Goal: Task Accomplishment & Management: Use online tool/utility

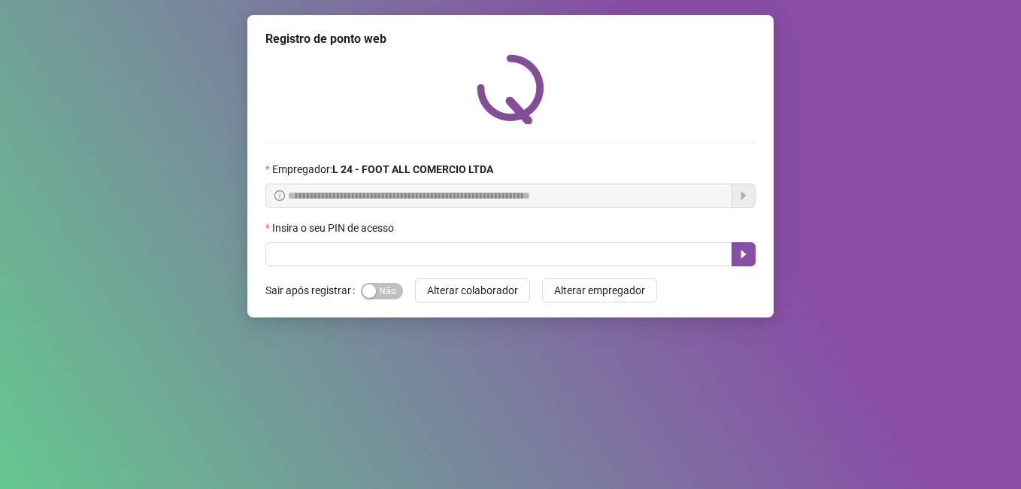
click at [400, 295] on form "Sair após registrar Sim Não Alterar colaborador Alterar empregador" at bounding box center [511, 290] width 490 height 24
click at [390, 295] on span "Sim Não" at bounding box center [382, 291] width 42 height 17
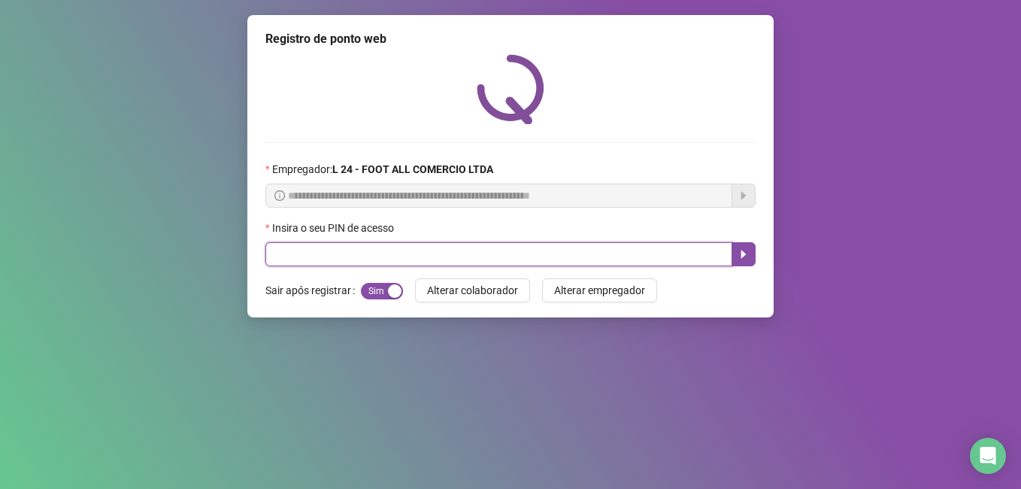
click at [423, 247] on input "text" at bounding box center [499, 254] width 467 height 24
type input "*****"
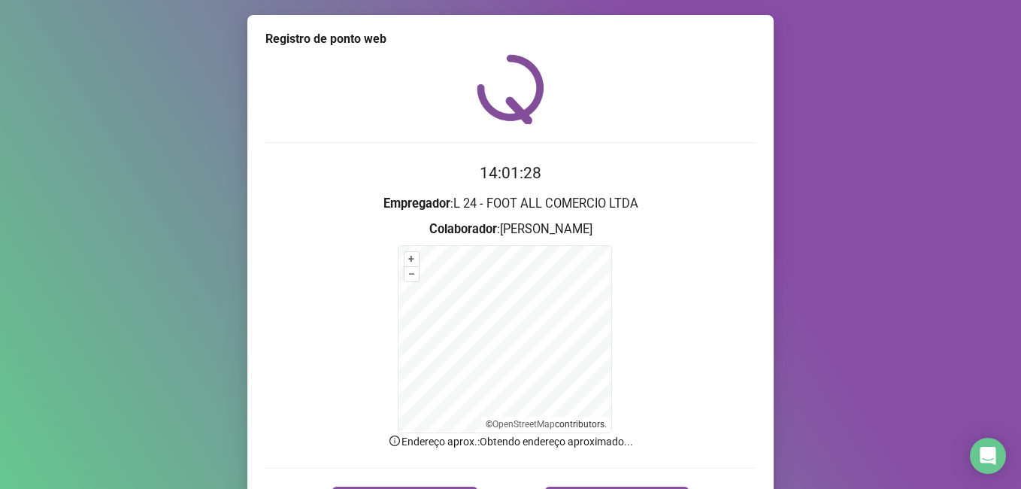
scroll to position [94, 0]
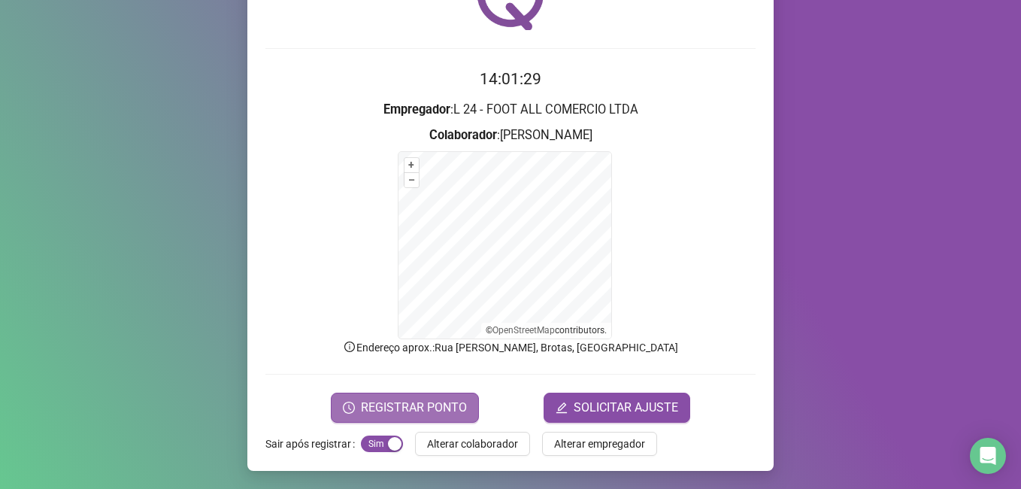
click at [396, 402] on span "REGISTRAR PONTO" at bounding box center [414, 408] width 106 height 18
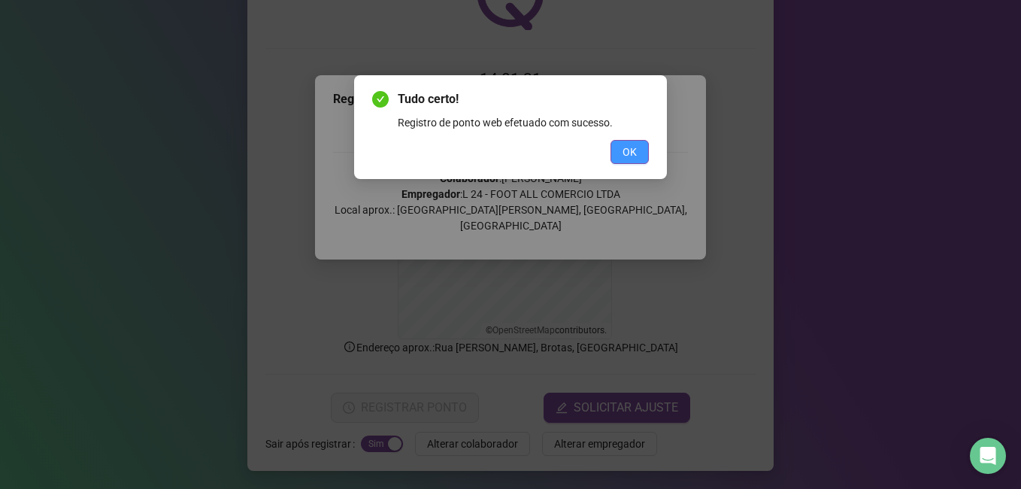
click at [633, 150] on span "OK" at bounding box center [630, 152] width 14 height 17
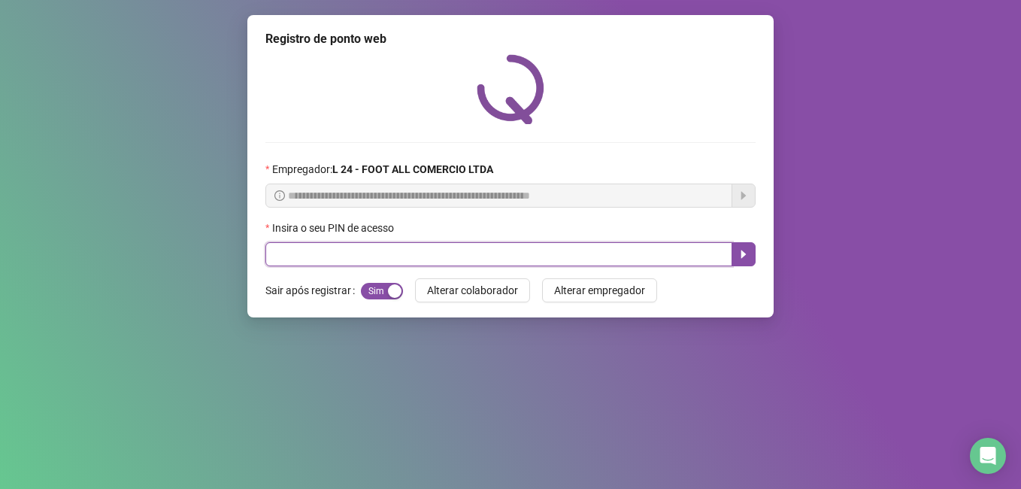
click at [469, 255] on input "text" at bounding box center [499, 254] width 467 height 24
type input "*****"
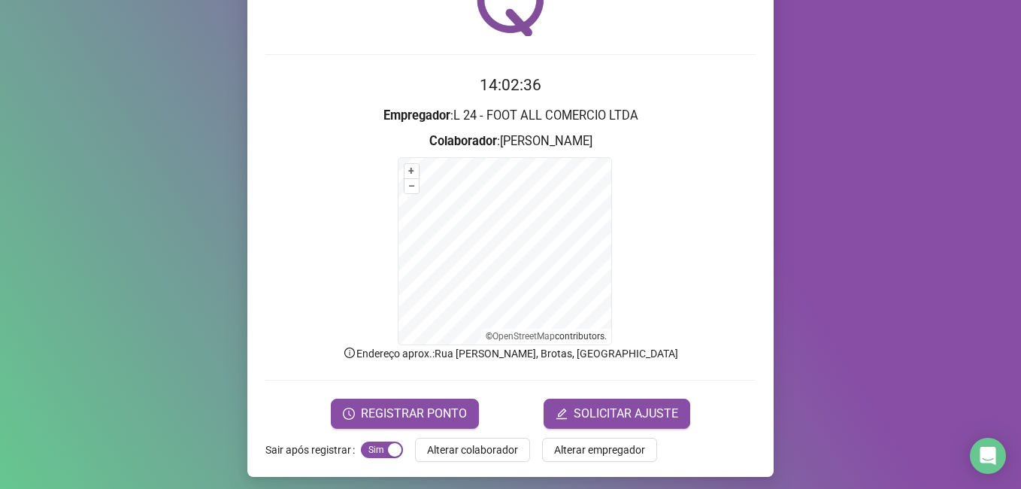
scroll to position [94, 0]
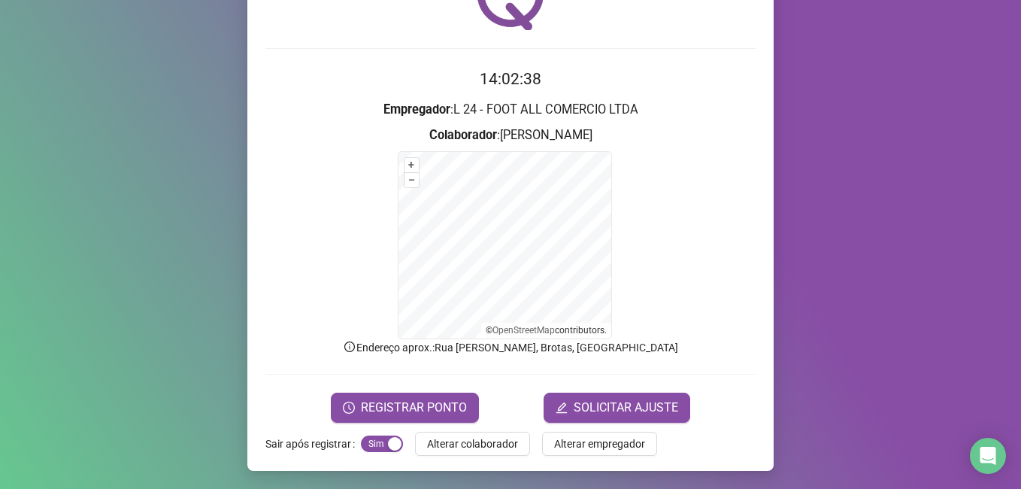
drag, startPoint x: 642, startPoint y: 411, endPoint x: 665, endPoint y: 366, distance: 50.1
click at [657, 390] on form "14:02:38 Empregador : L 24 - FOOT ALL COMERCIO LTDA Colaborador : [PERSON_NAME]…" at bounding box center [511, 244] width 490 height 355
click at [598, 408] on span "SOLICITAR AJUSTE" at bounding box center [626, 408] width 105 height 18
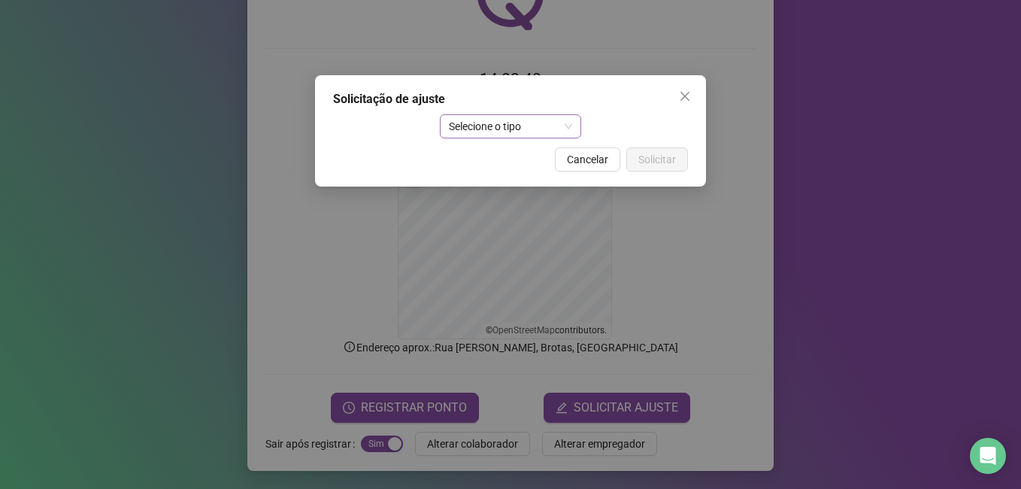
click at [542, 125] on span "Selecione o tipo" at bounding box center [511, 126] width 124 height 23
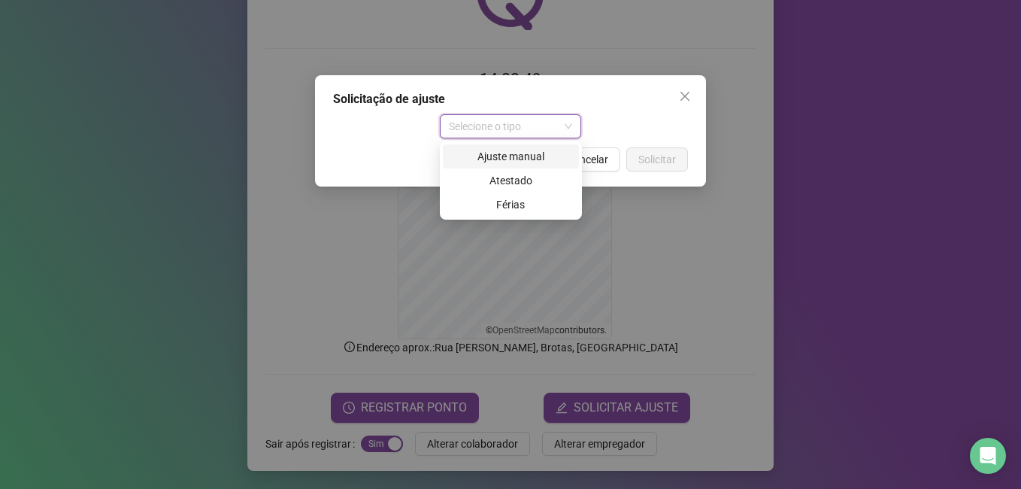
click at [533, 155] on div "Ajuste manual" at bounding box center [511, 156] width 118 height 17
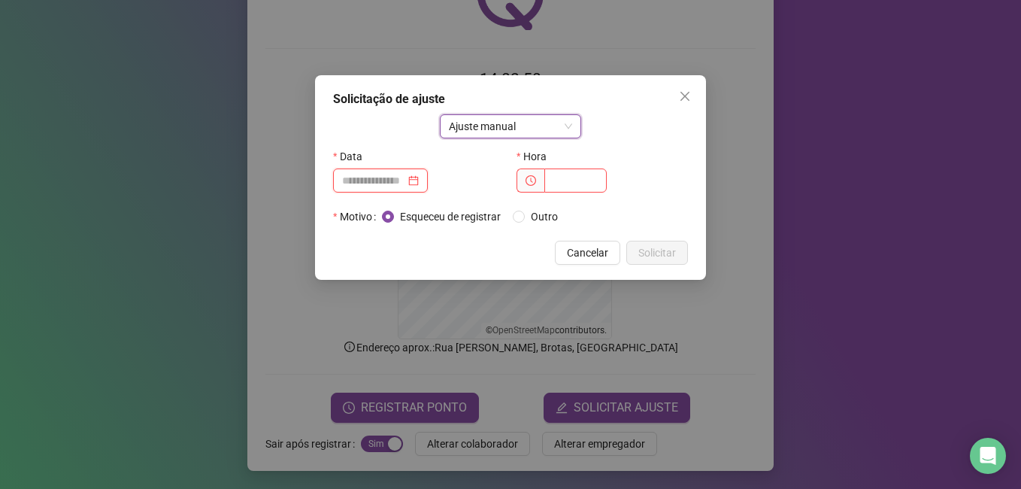
click at [396, 177] on input at bounding box center [373, 180] width 63 height 17
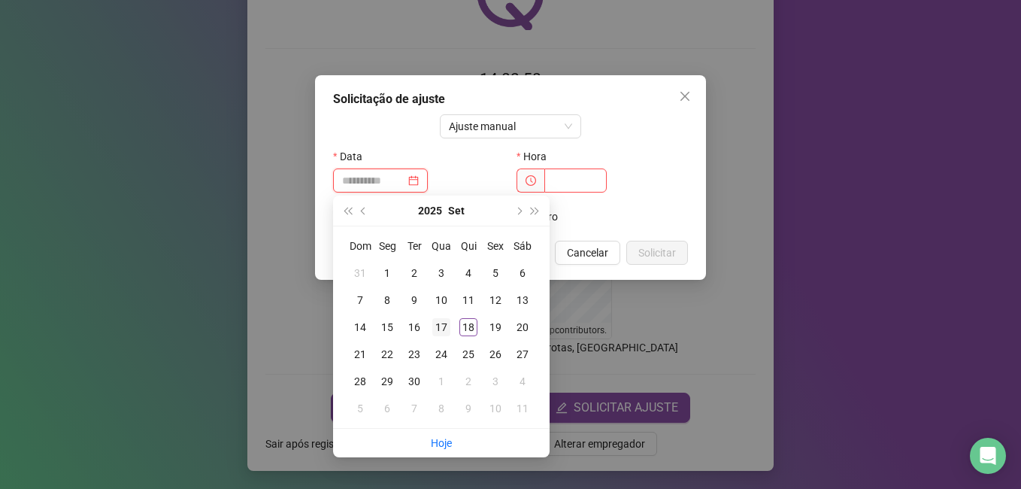
type input "**********"
click at [444, 326] on div "17" at bounding box center [441, 327] width 18 height 18
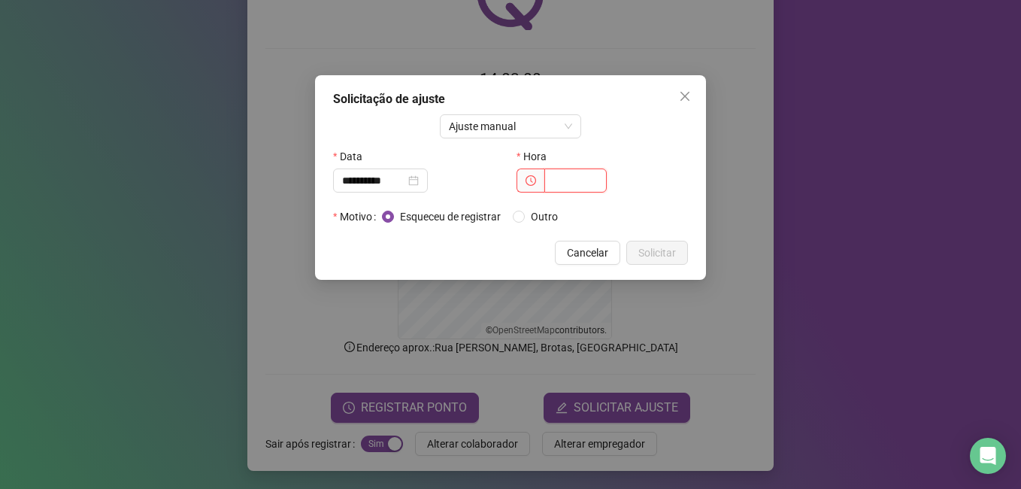
click at [564, 188] on input "text" at bounding box center [576, 180] width 62 height 24
type input "*****"
click at [644, 250] on span "Solicitar" at bounding box center [658, 252] width 38 height 17
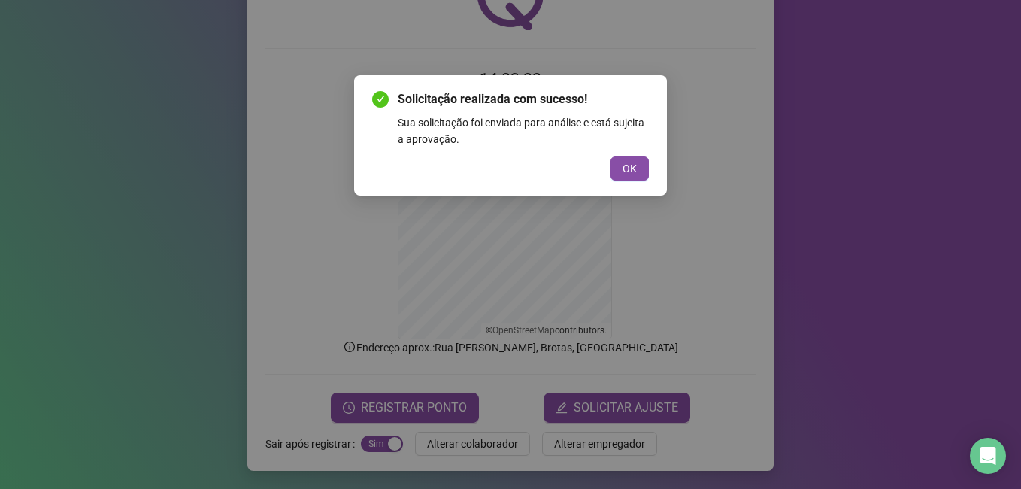
drag, startPoint x: 626, startPoint y: 159, endPoint x: 637, endPoint y: 250, distance: 91.7
click at [627, 162] on button "OK" at bounding box center [630, 168] width 38 height 24
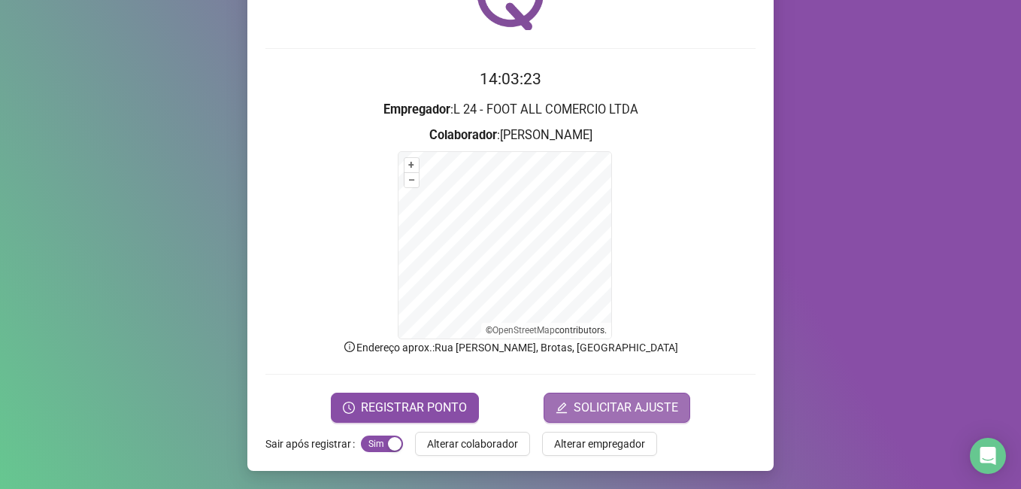
click at [590, 409] on span "SOLICITAR AJUSTE" at bounding box center [626, 408] width 105 height 18
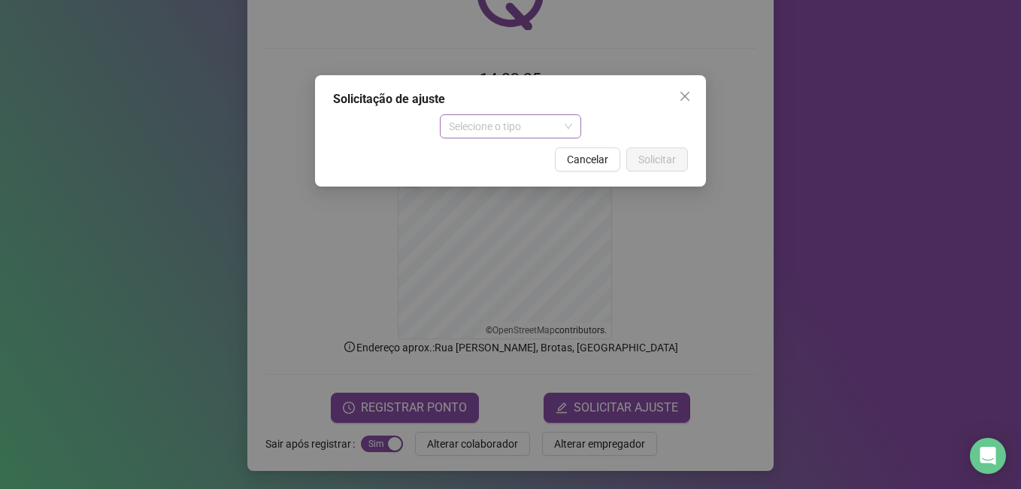
click at [567, 132] on span "Selecione o tipo" at bounding box center [511, 126] width 124 height 23
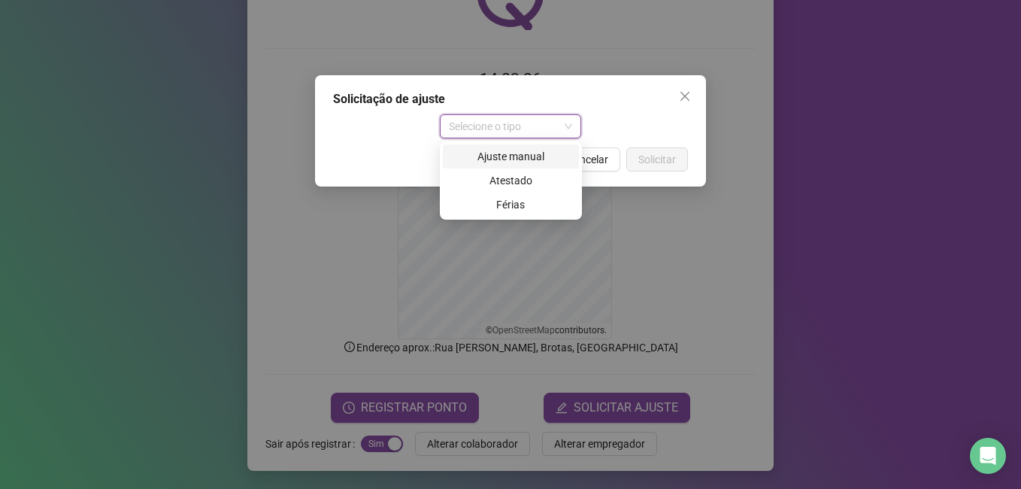
click at [543, 158] on div "Ajuste manual" at bounding box center [511, 156] width 118 height 17
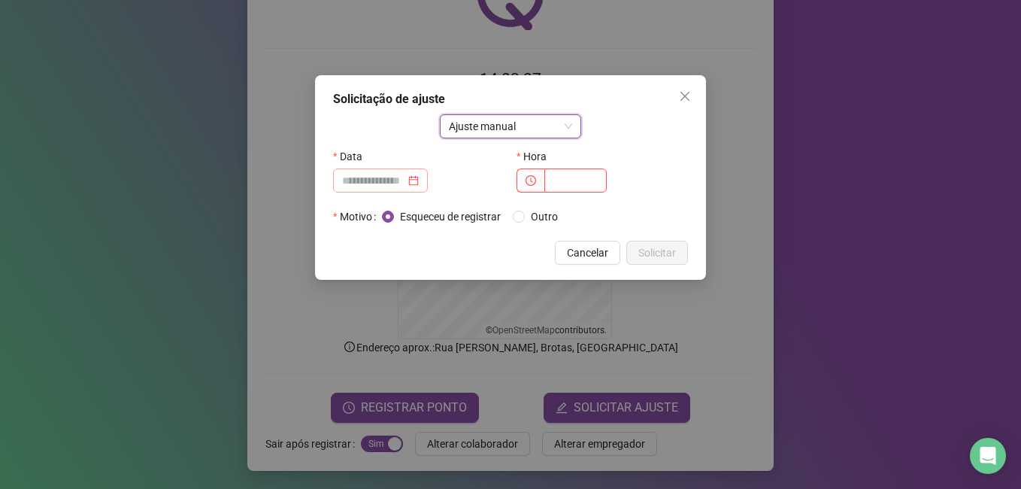
click at [398, 191] on div at bounding box center [380, 180] width 95 height 24
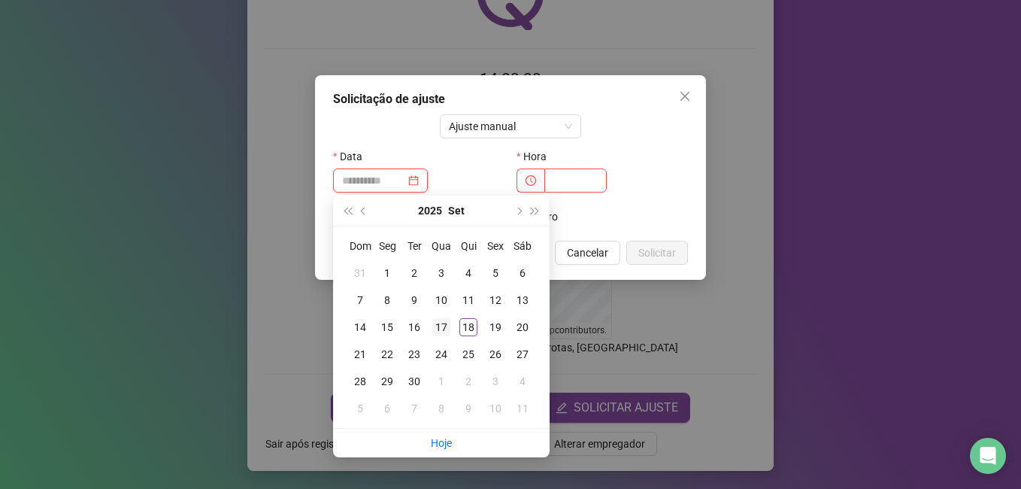
type input "**********"
click at [445, 330] on div "17" at bounding box center [441, 327] width 18 height 18
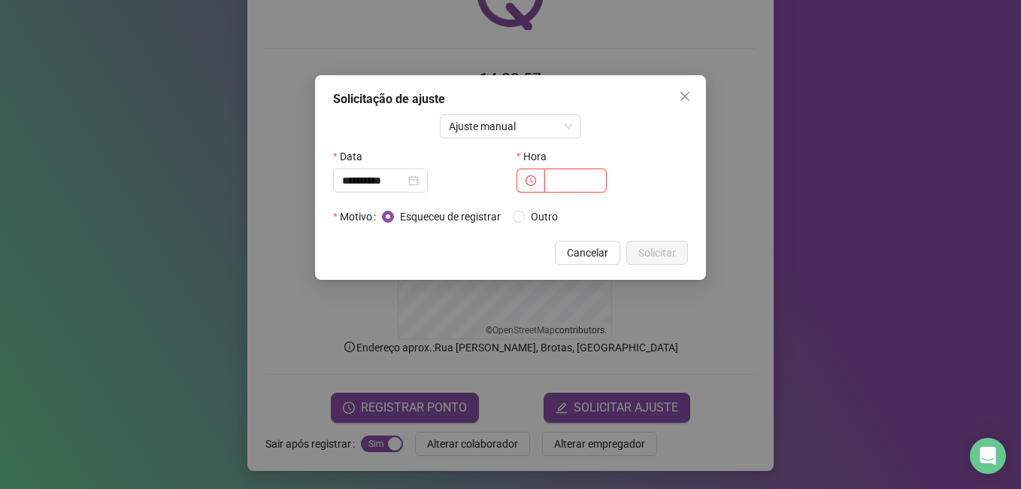
click at [574, 188] on input "text" at bounding box center [576, 180] width 62 height 24
click at [572, 180] on input "text" at bounding box center [576, 180] width 62 height 24
type input "*****"
click at [676, 259] on button "Solicitar" at bounding box center [658, 253] width 62 height 24
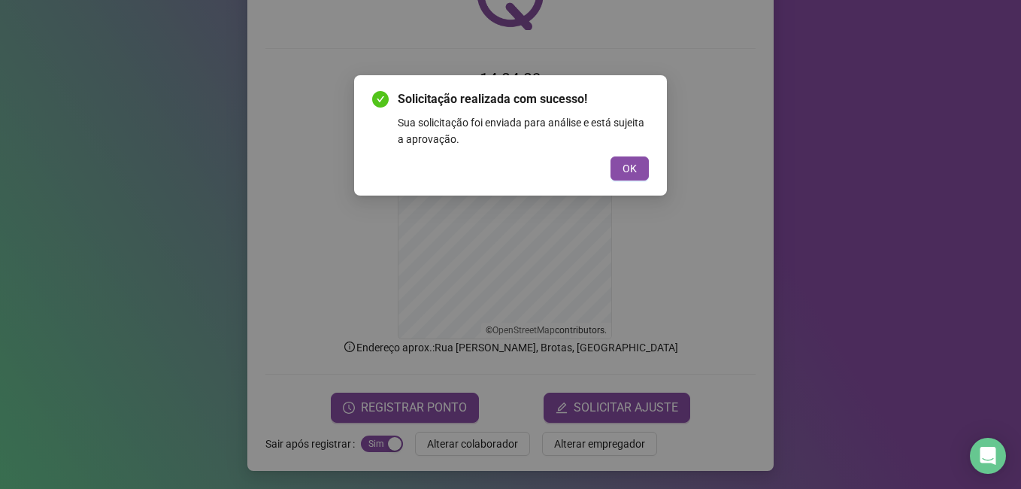
drag, startPoint x: 624, startPoint y: 161, endPoint x: 599, endPoint y: 258, distance: 100.0
click at [624, 164] on span "OK" at bounding box center [630, 168] width 14 height 17
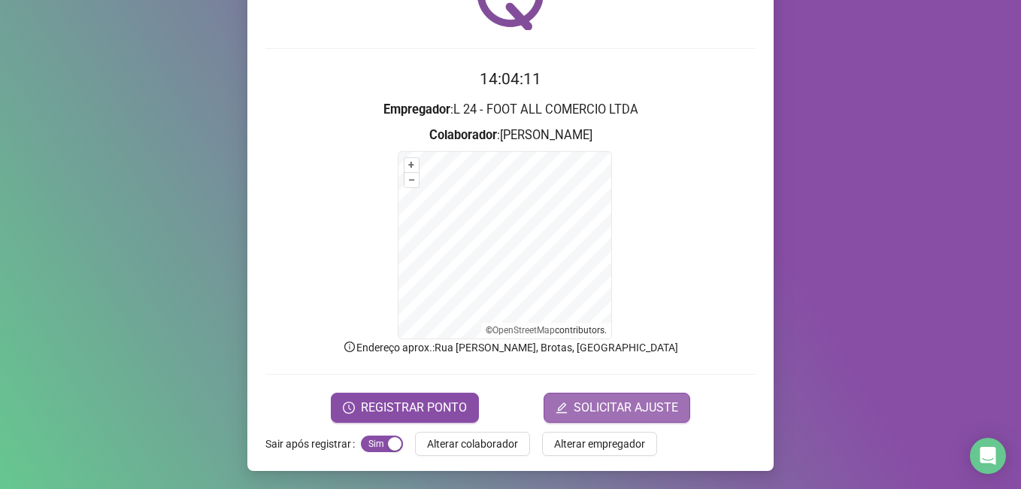
click at [574, 407] on span "SOLICITAR AJUSTE" at bounding box center [626, 408] width 105 height 18
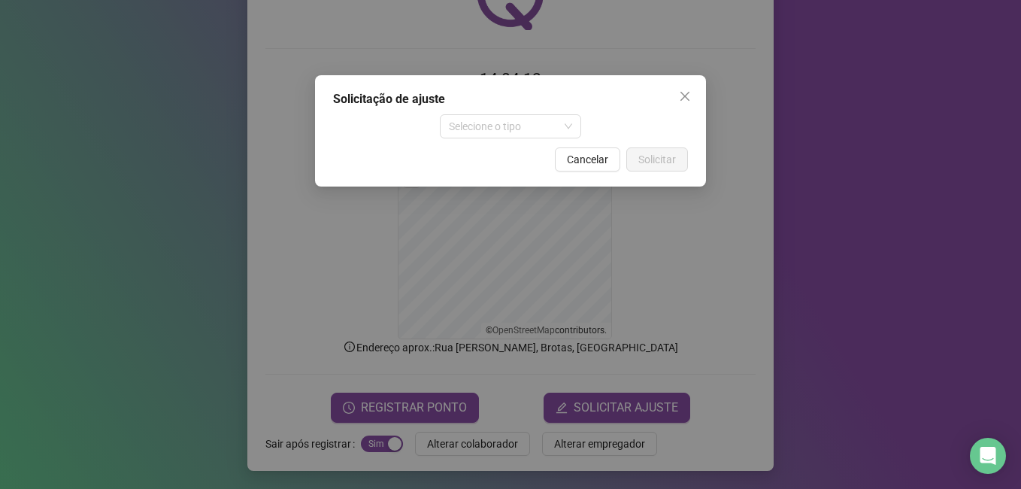
drag, startPoint x: 556, startPoint y: 126, endPoint x: 549, endPoint y: 142, distance: 17.2
click at [556, 127] on span "Selecione o tipo" at bounding box center [511, 126] width 124 height 23
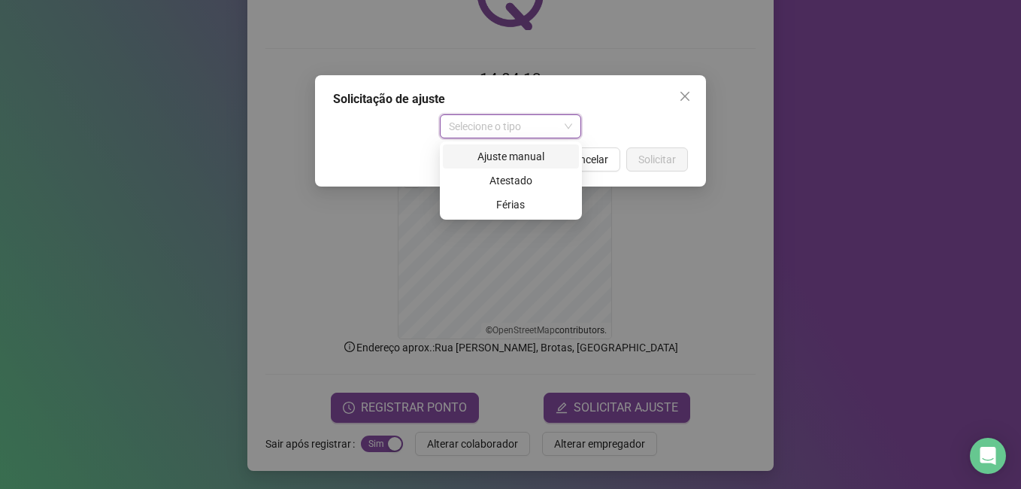
click at [541, 156] on div "Ajuste manual" at bounding box center [511, 156] width 118 height 17
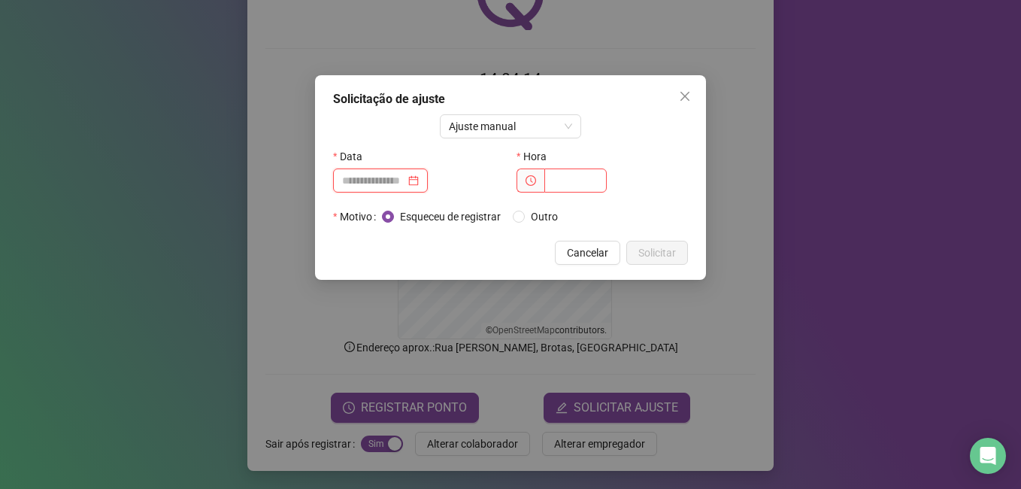
click at [357, 181] on input at bounding box center [373, 180] width 63 height 17
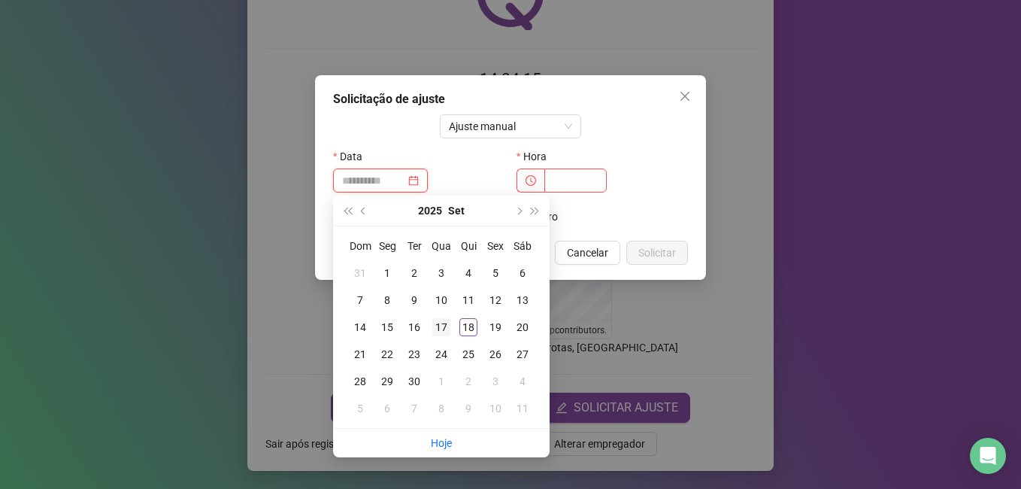
type input "**********"
click at [444, 331] on div "17" at bounding box center [441, 327] width 18 height 18
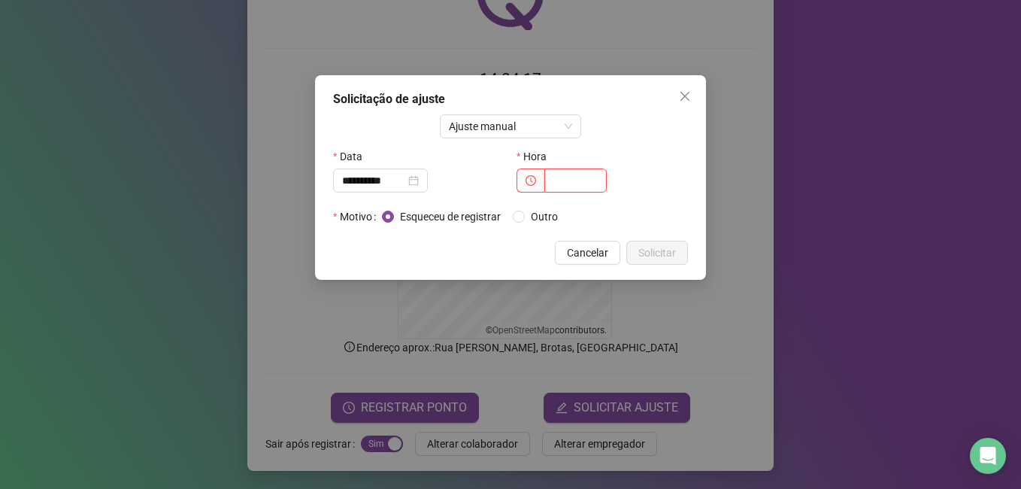
click at [576, 184] on input "text" at bounding box center [576, 180] width 62 height 24
type input "*****"
click at [669, 246] on span "Solicitar" at bounding box center [658, 252] width 38 height 17
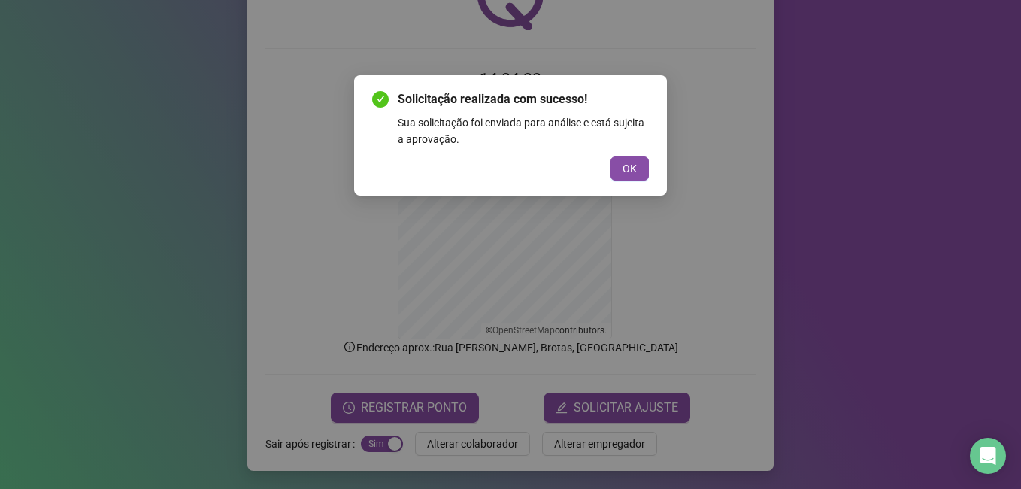
click at [628, 151] on div "Solicitação realizada com sucesso! Sua solicitação foi enviada para análise e e…" at bounding box center [510, 135] width 277 height 90
click at [628, 165] on span "OK" at bounding box center [630, 168] width 14 height 17
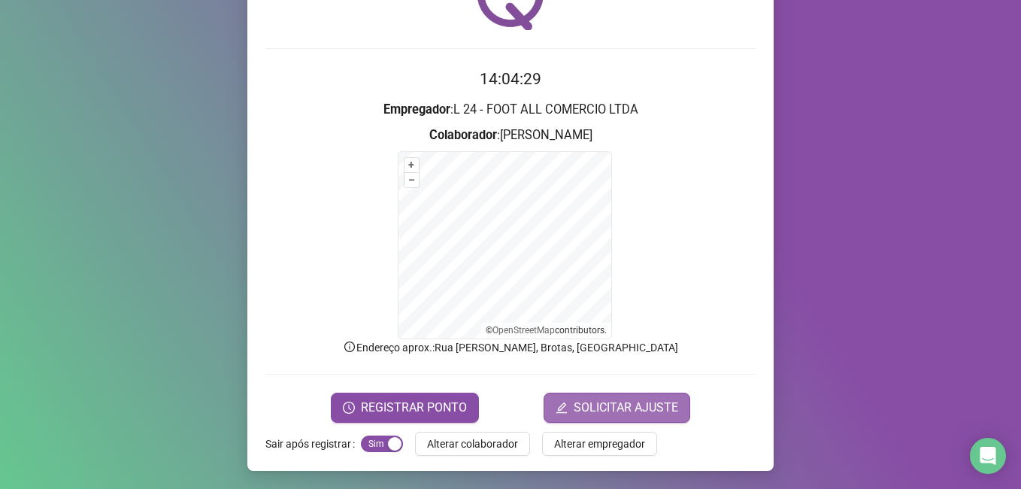
click at [632, 405] on span "SOLICITAR AJUSTE" at bounding box center [626, 408] width 105 height 18
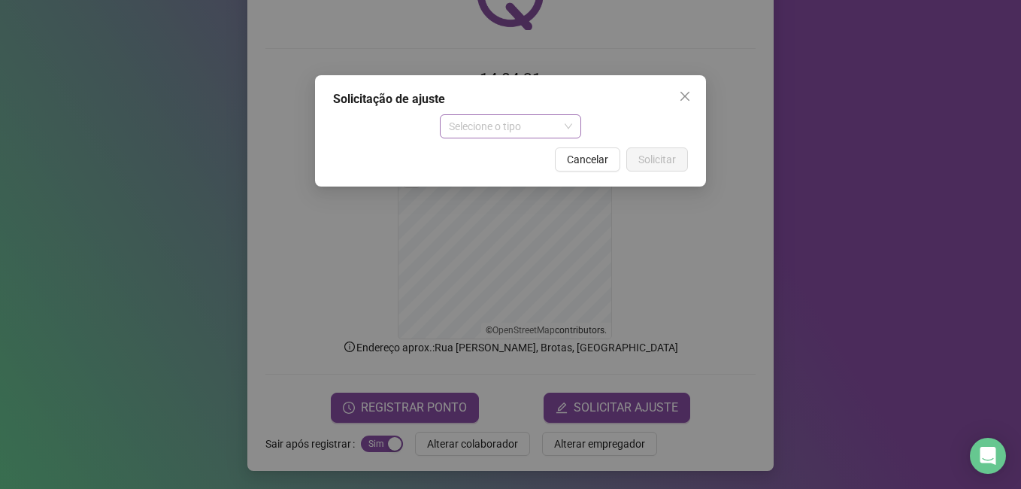
click at [554, 132] on span "Selecione o tipo" at bounding box center [511, 126] width 124 height 23
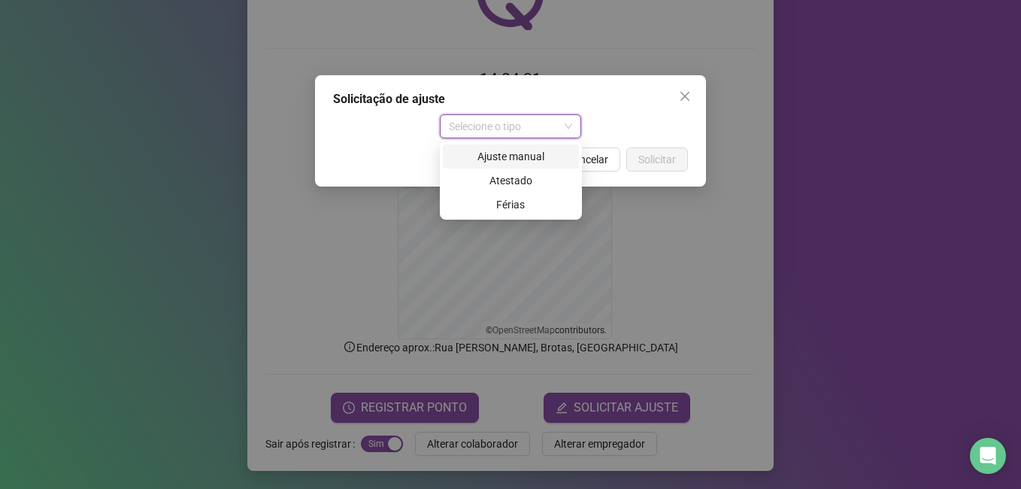
click at [545, 152] on div "Ajuste manual" at bounding box center [511, 156] width 118 height 17
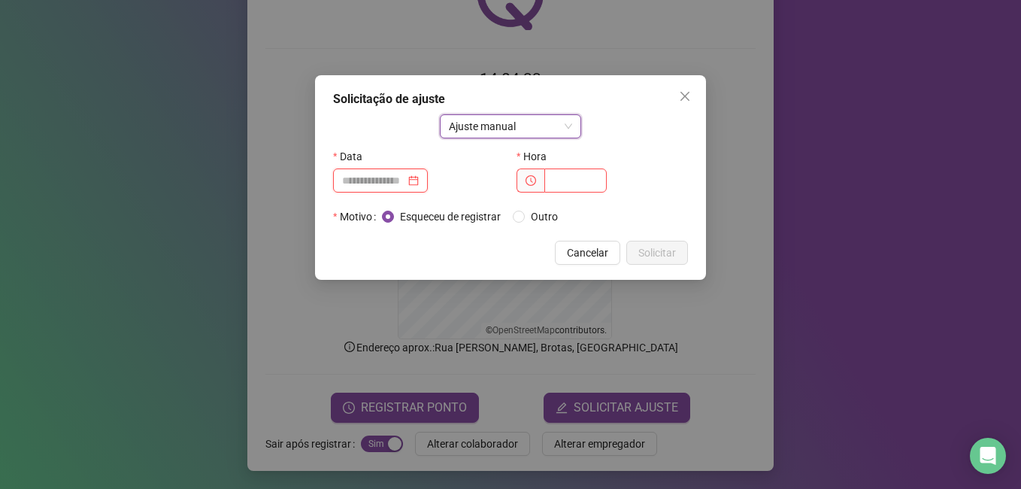
click at [405, 177] on input at bounding box center [373, 180] width 63 height 17
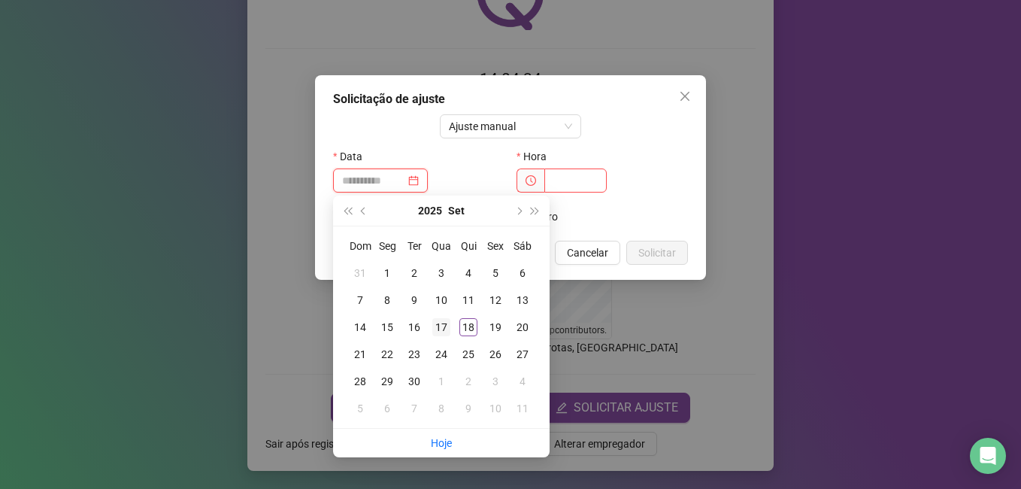
type input "**********"
click at [446, 326] on div "17" at bounding box center [441, 327] width 18 height 18
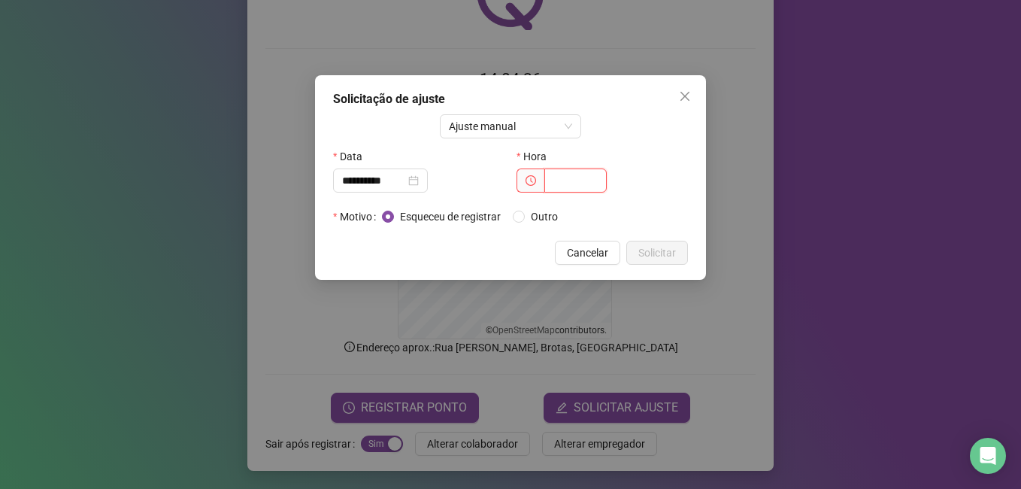
click at [572, 182] on input "text" at bounding box center [576, 180] width 62 height 24
type input "*****"
click at [652, 253] on span "Solicitar" at bounding box center [658, 252] width 38 height 17
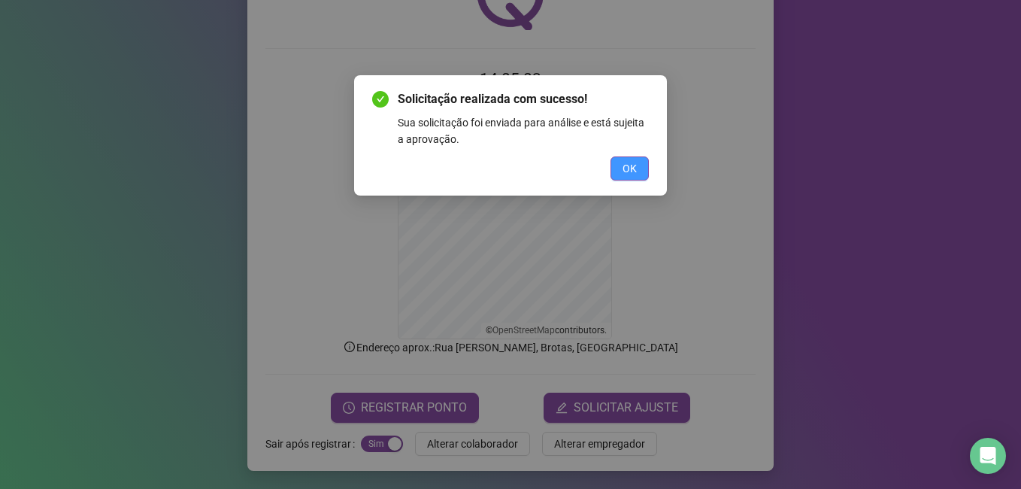
click at [638, 162] on button "OK" at bounding box center [630, 168] width 38 height 24
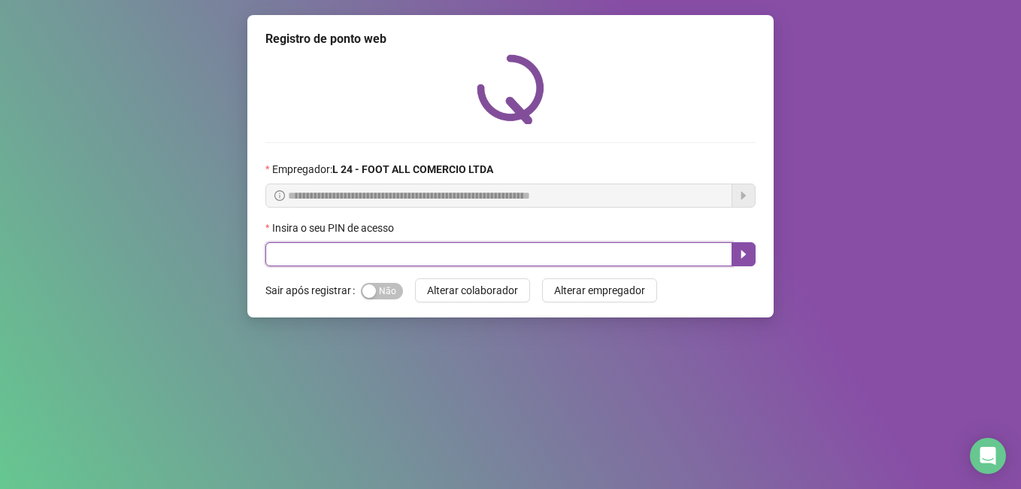
click at [393, 257] on input "text" at bounding box center [499, 254] width 467 height 24
type input "*****"
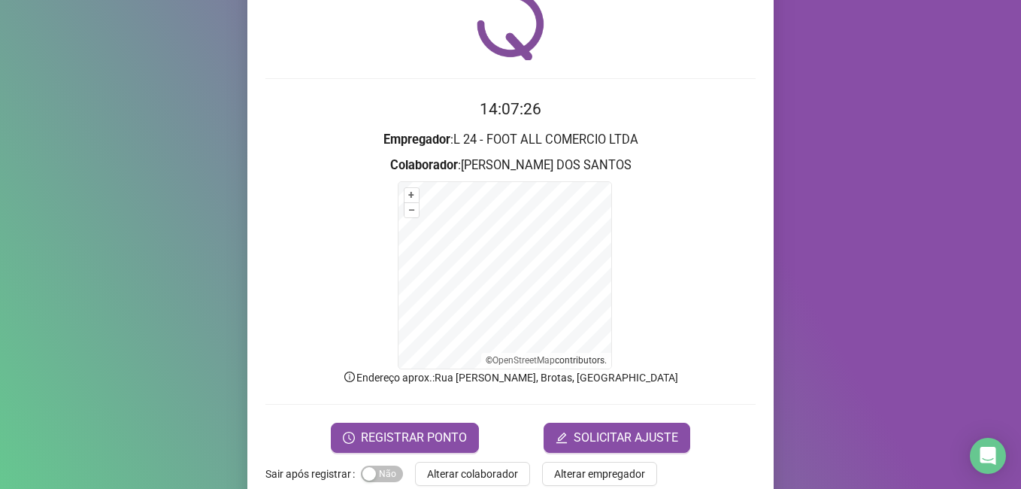
scroll to position [94, 0]
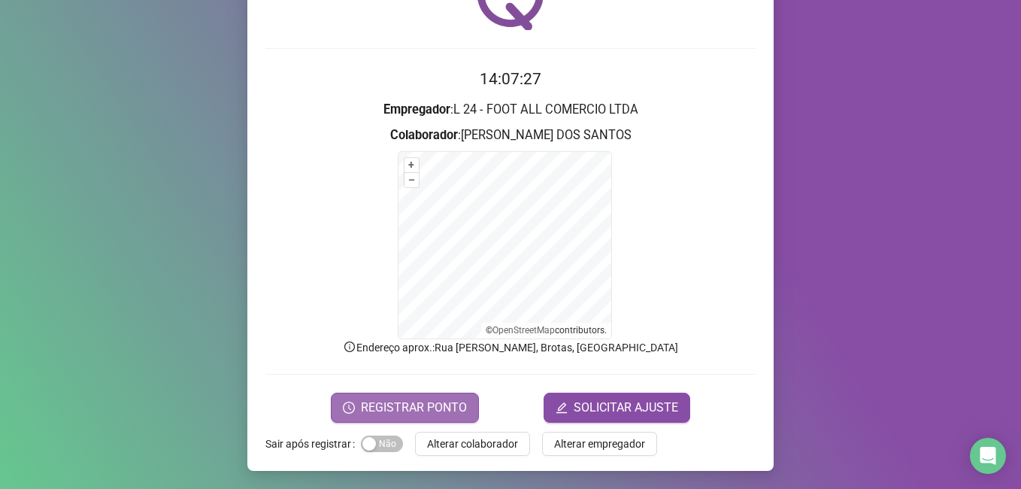
click at [396, 400] on span "REGISTRAR PONTO" at bounding box center [414, 408] width 106 height 18
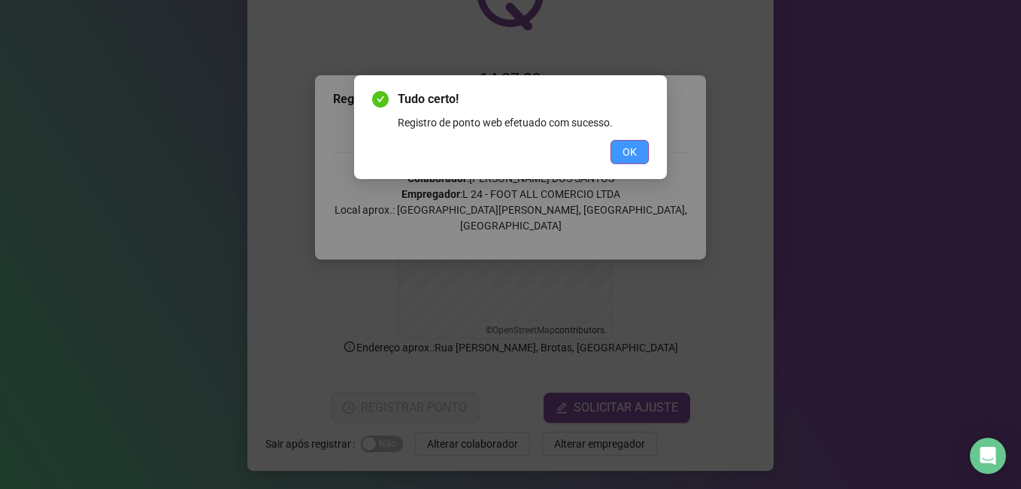
click at [631, 155] on span "OK" at bounding box center [630, 152] width 14 height 17
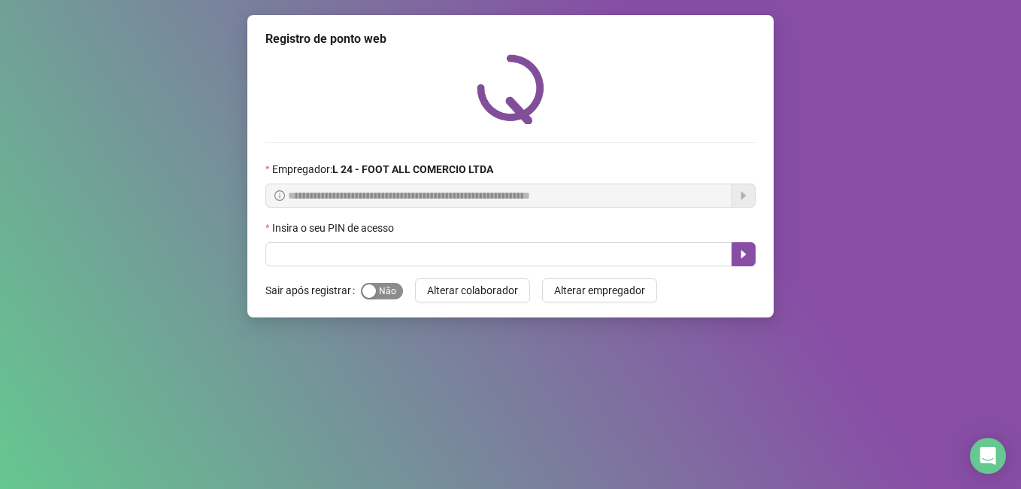
click at [369, 288] on div "button" at bounding box center [370, 291] width 14 height 14
click at [740, 259] on icon "caret-right" at bounding box center [744, 254] width 12 height 12
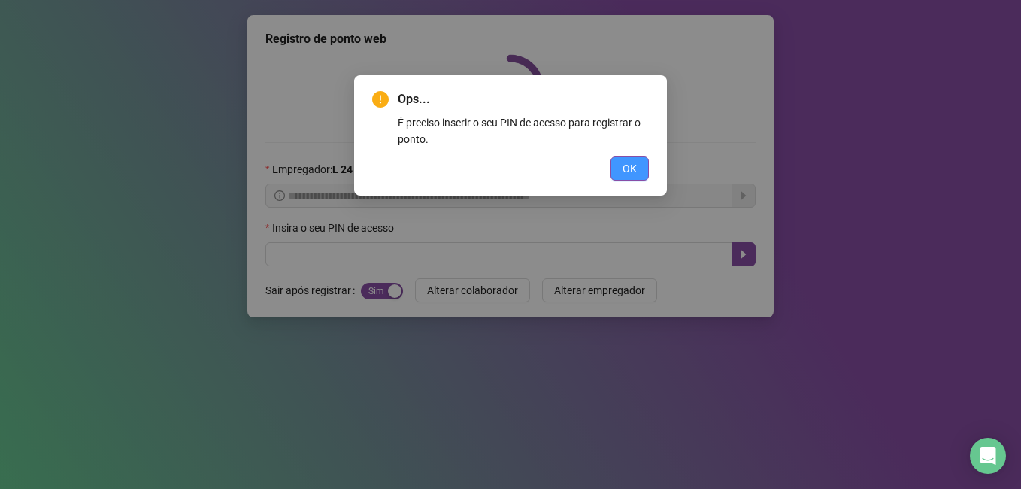
click at [625, 175] on span "OK" at bounding box center [630, 168] width 14 height 17
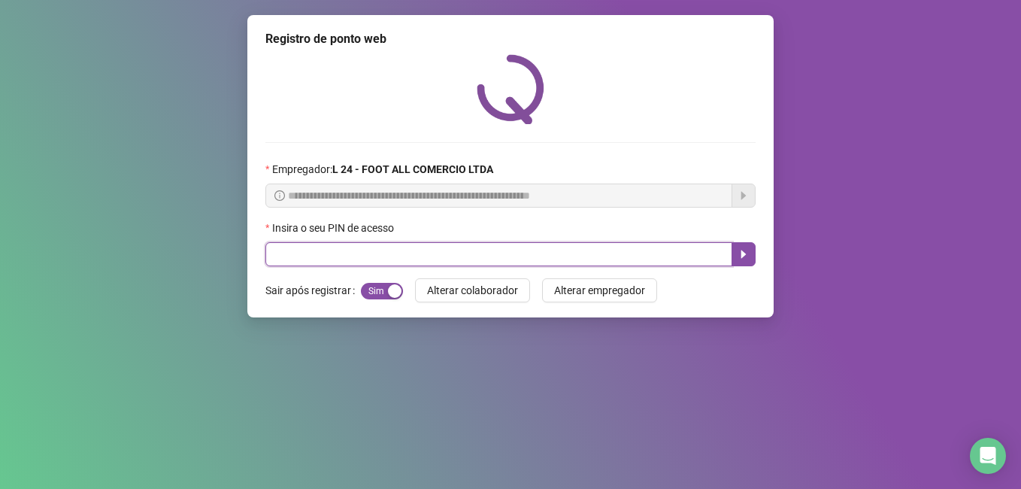
click at [407, 255] on input "text" at bounding box center [499, 254] width 467 height 24
type input "*****"
click at [743, 253] on icon "caret-right" at bounding box center [744, 254] width 5 height 8
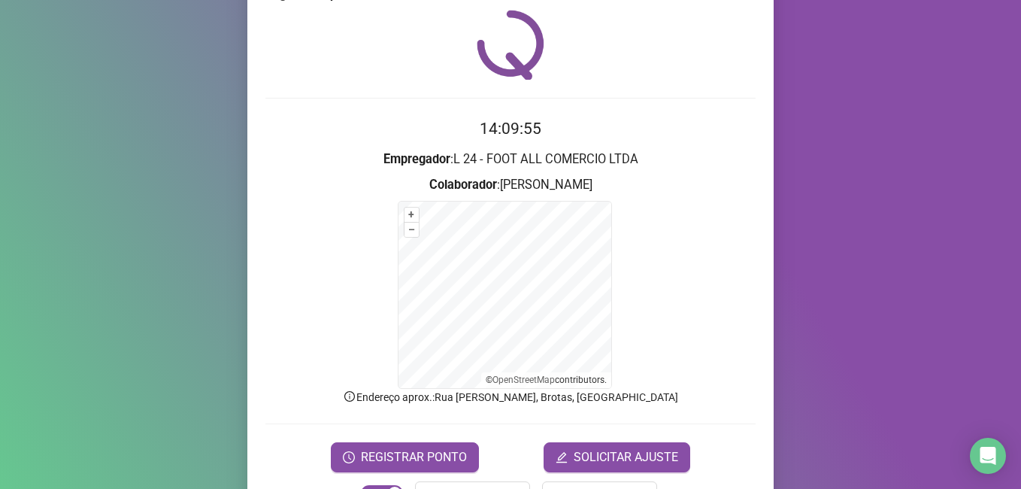
scroll to position [94, 0]
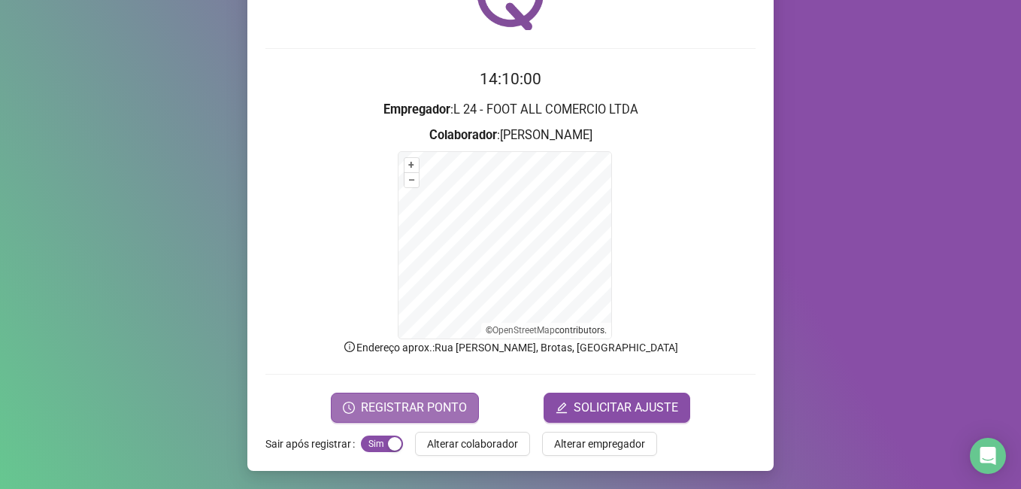
click at [405, 410] on span "REGISTRAR PONTO" at bounding box center [414, 408] width 106 height 18
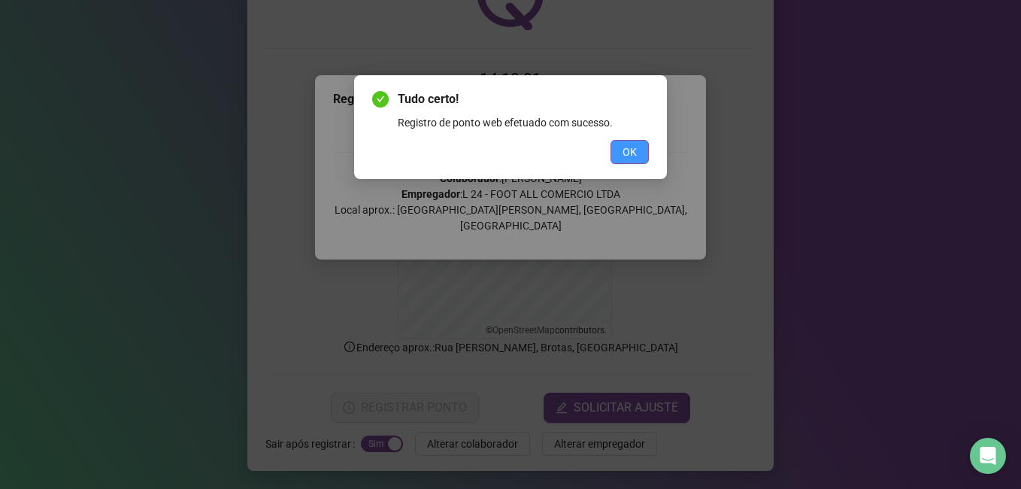
click at [628, 147] on span "OK" at bounding box center [630, 152] width 14 height 17
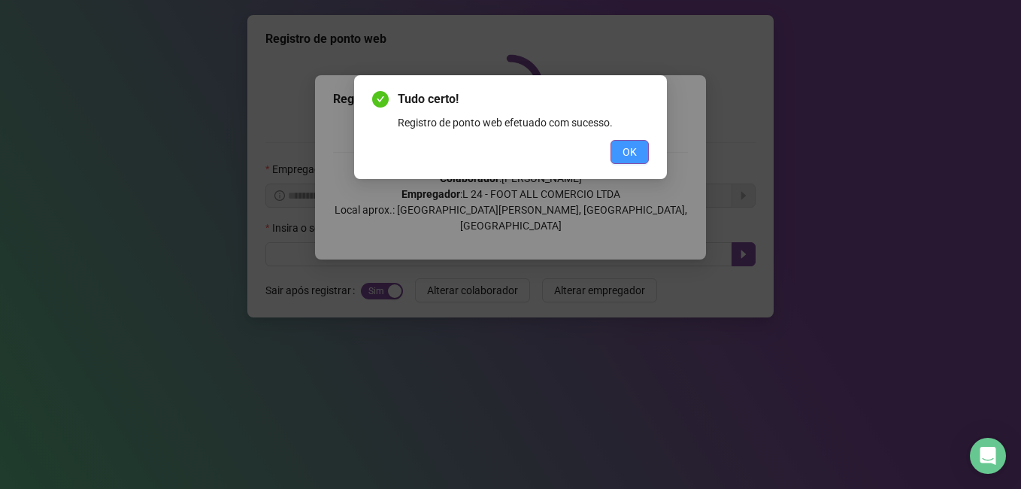
scroll to position [0, 0]
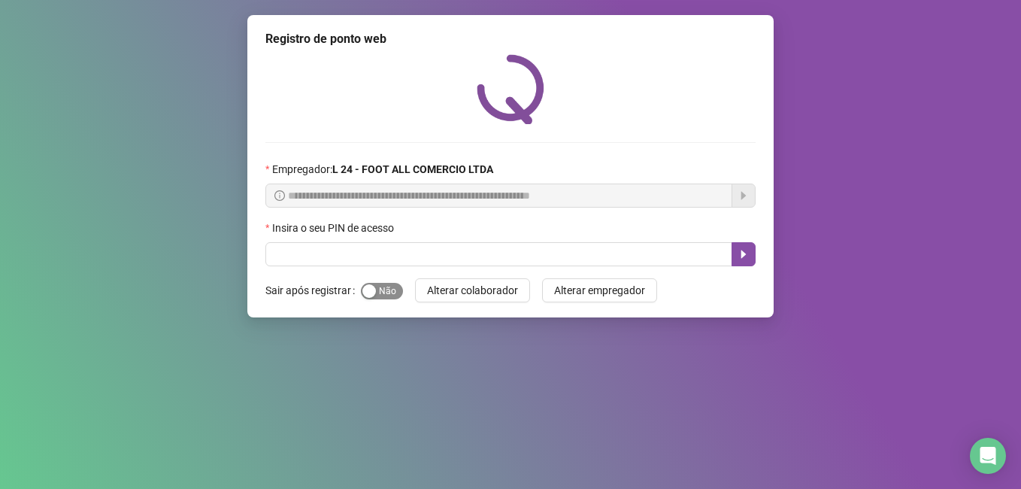
click at [374, 297] on span "Sim Não" at bounding box center [382, 291] width 42 height 17
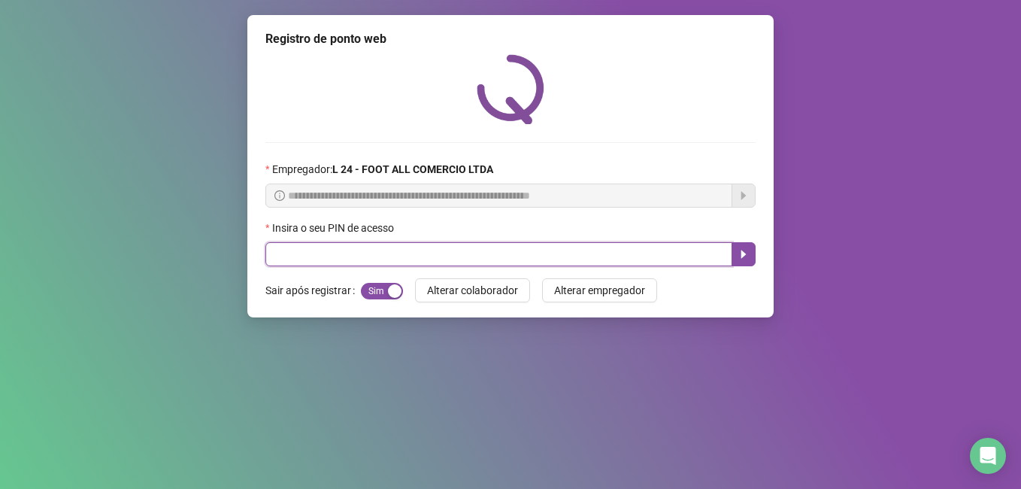
click at [360, 261] on input "text" at bounding box center [499, 254] width 467 height 24
type input "*****"
click at [742, 251] on icon "caret-right" at bounding box center [744, 254] width 5 height 8
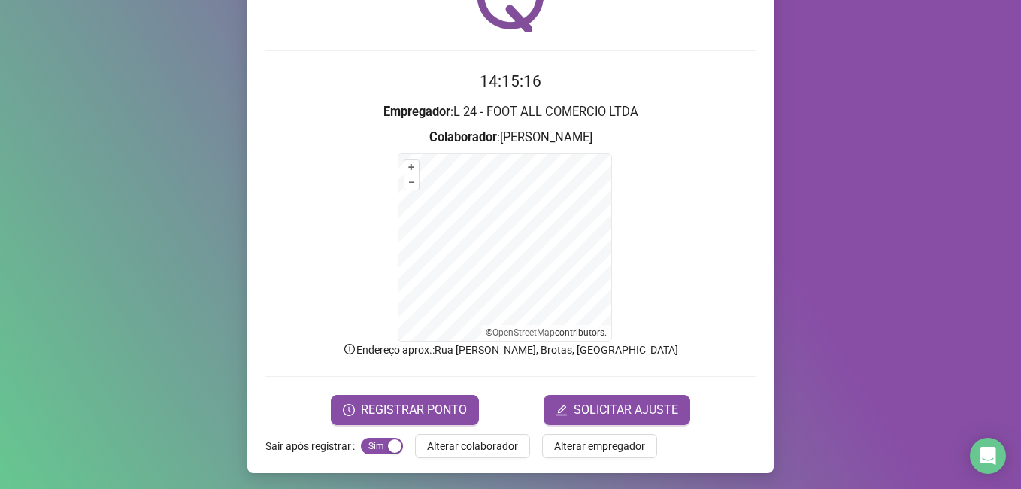
scroll to position [94, 0]
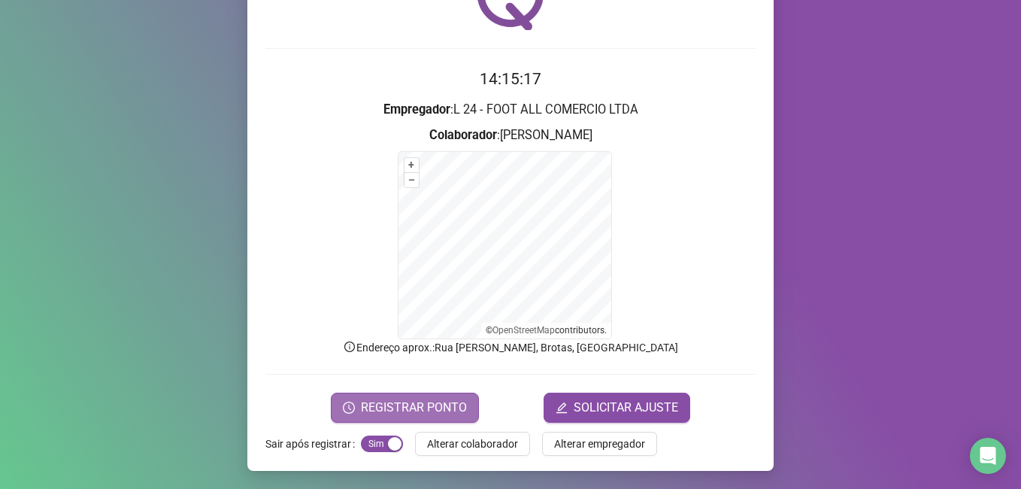
click at [443, 414] on span "REGISTRAR PONTO" at bounding box center [414, 408] width 106 height 18
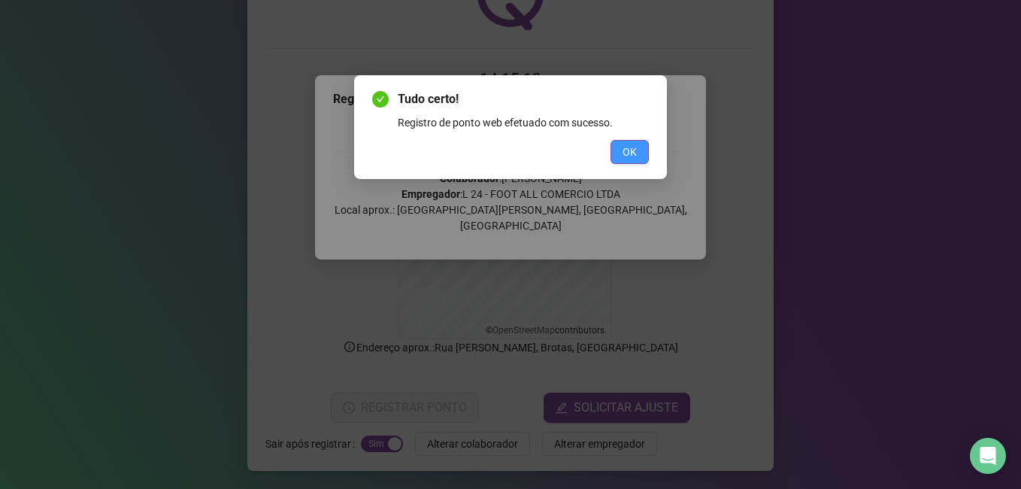
click at [620, 153] on button "OK" at bounding box center [630, 152] width 38 height 24
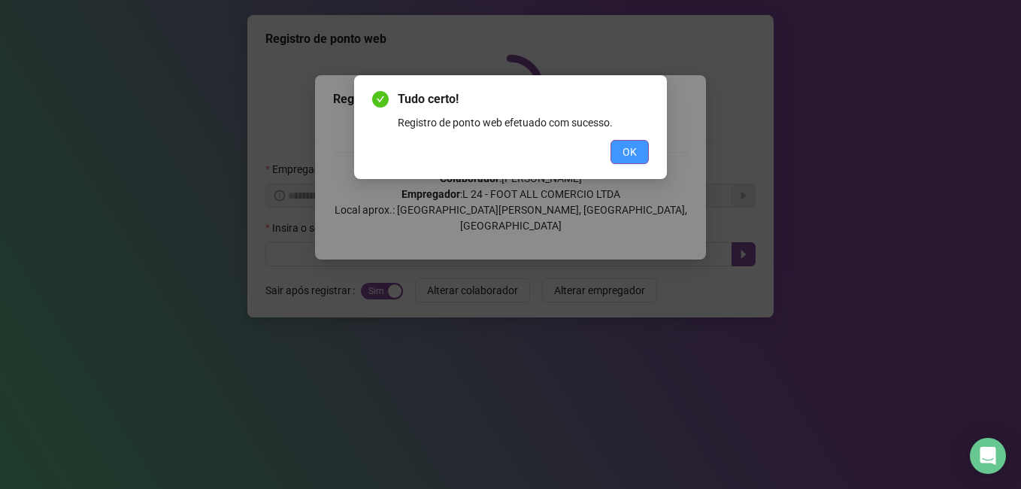
scroll to position [0, 0]
